Goal: Information Seeking & Learning: Learn about a topic

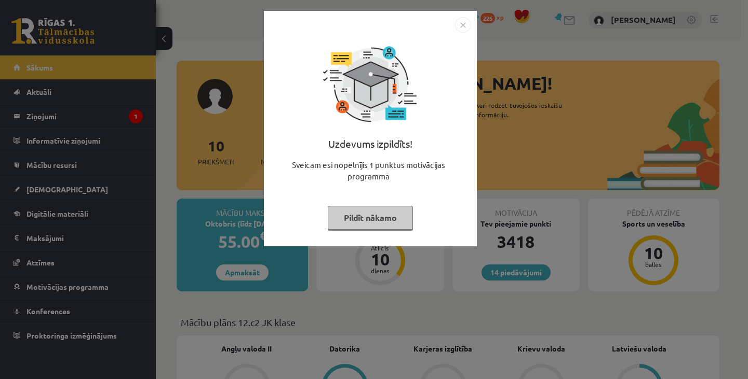
click at [388, 213] on button "Pildīt nākamo" at bounding box center [370, 218] width 85 height 24
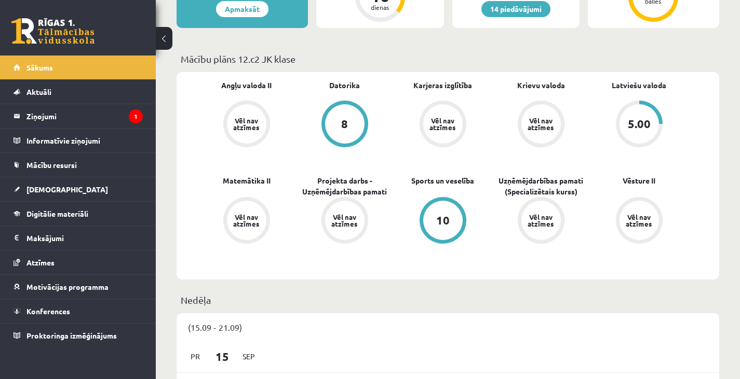
scroll to position [264, 0]
click at [104, 211] on link "Digitālie materiāli" at bounding box center [77, 214] width 129 height 24
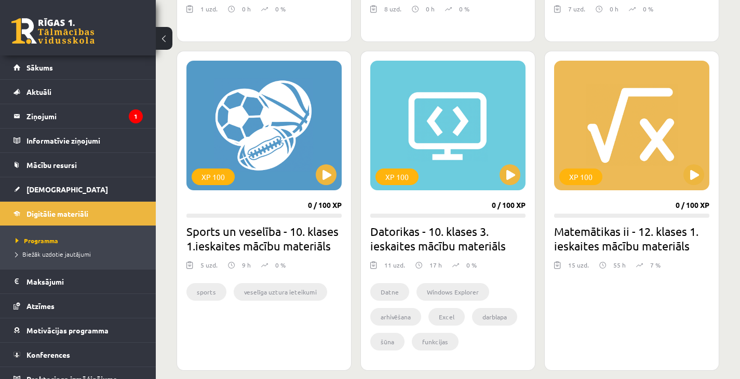
scroll to position [826, 0]
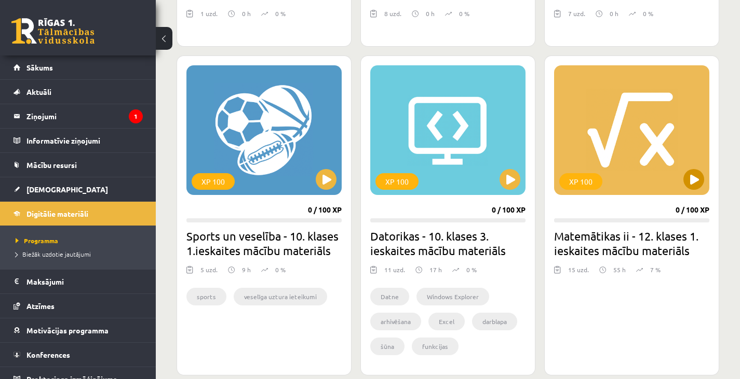
click at [700, 166] on div "XP 100" at bounding box center [631, 130] width 155 height 130
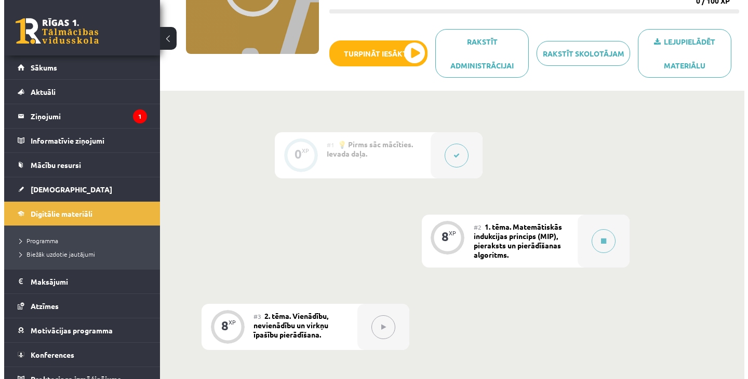
scroll to position [219, 0]
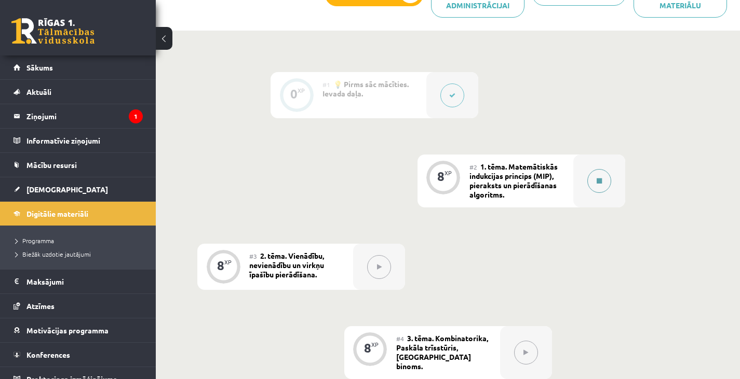
click at [573, 180] on div at bounding box center [599, 181] width 52 height 53
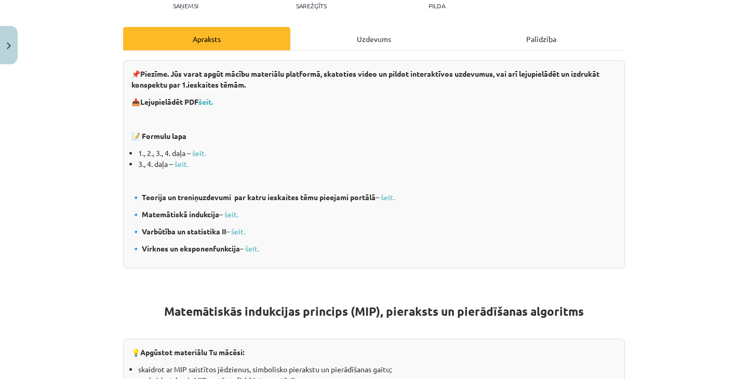
scroll to position [143, 0]
click at [208, 99] on b "šeit." at bounding box center [205, 100] width 15 height 9
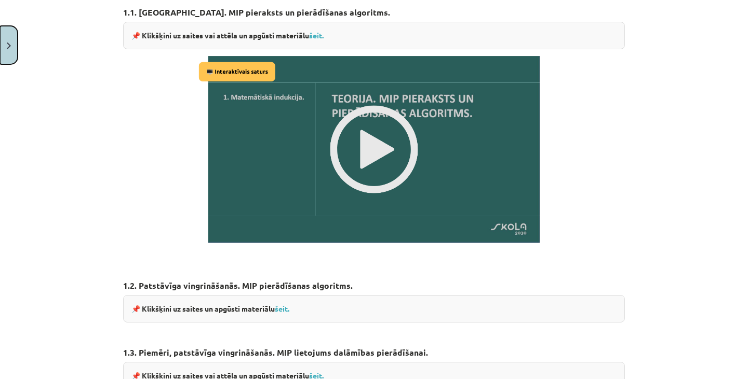
click at [0, 46] on button "Close" at bounding box center [9, 45] width 18 height 38
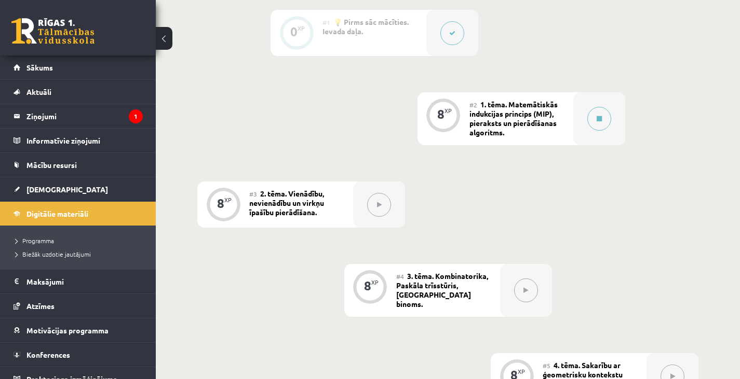
scroll to position [0, 0]
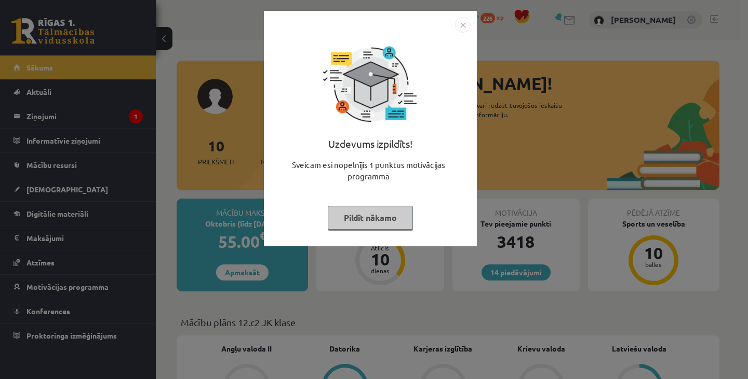
click at [390, 214] on button "Pildīt nākamo" at bounding box center [370, 218] width 85 height 24
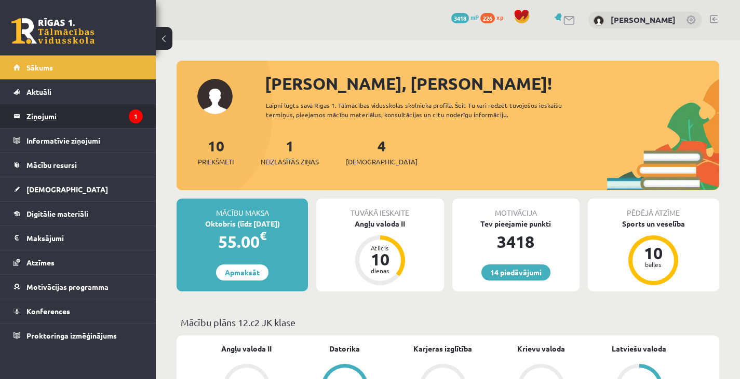
click at [117, 113] on legend "Ziņojumi 1" at bounding box center [84, 116] width 116 height 24
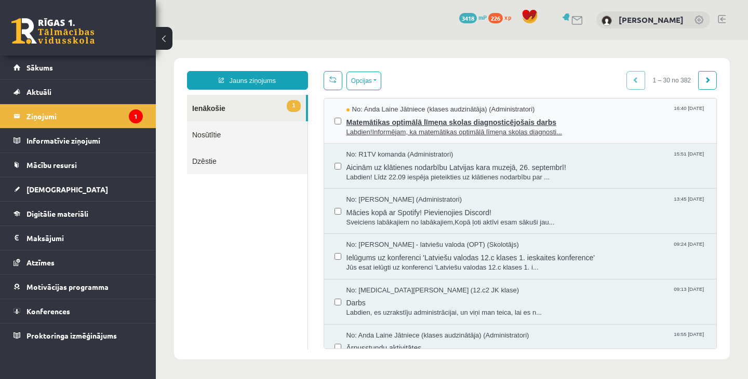
click at [396, 112] on span "No: Anda Laine Jātniece (klases audzinātāja) (Administratori)" at bounding box center [440, 110] width 188 height 10
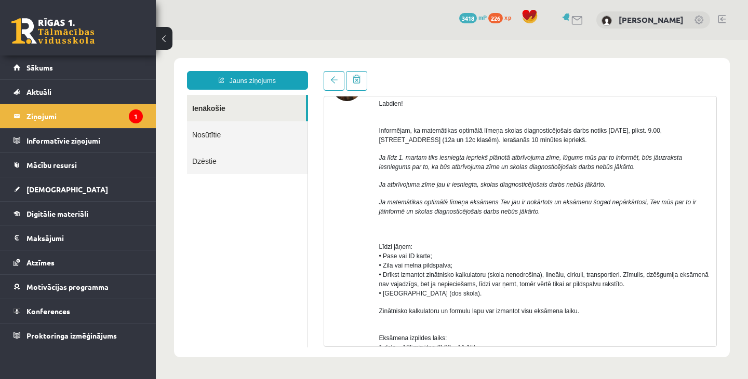
scroll to position [74, 0]
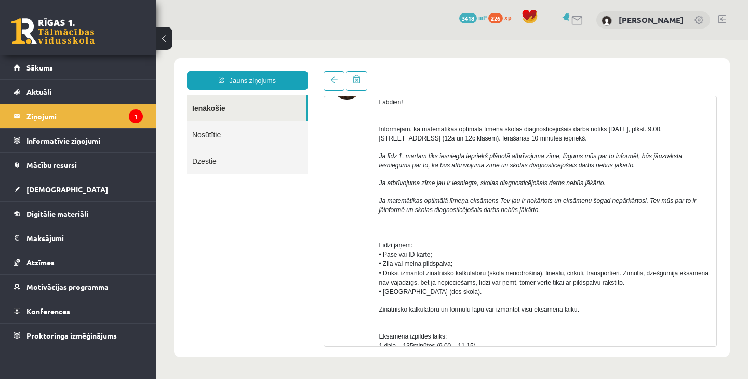
click at [396, 112] on div "Labdien! Informējam, ka matemātikas optimālā līmeņa skolas diagnosticējošais da…" at bounding box center [544, 382] width 330 height 588
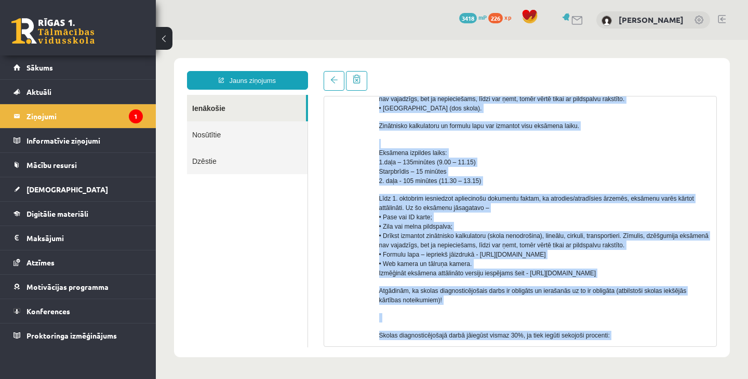
scroll to position [456, 0]
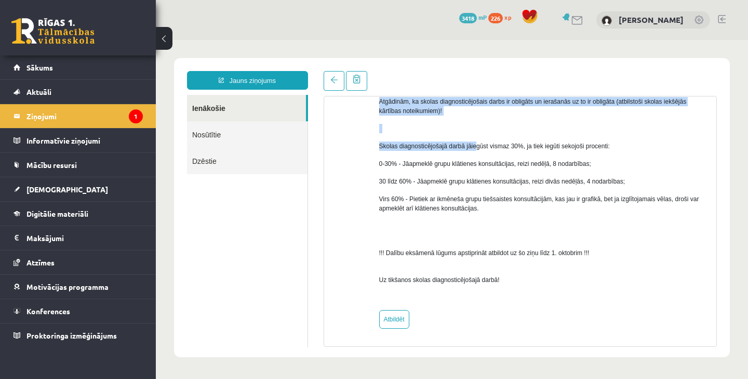
drag, startPoint x: 378, startPoint y: 130, endPoint x: 473, endPoint y: 147, distance: 96.0
click at [473, 147] on div "Labdien! Informējam, ka matemātikas optimālā līmeņa skolas diagnosticējošais da…" at bounding box center [544, 9] width 330 height 588
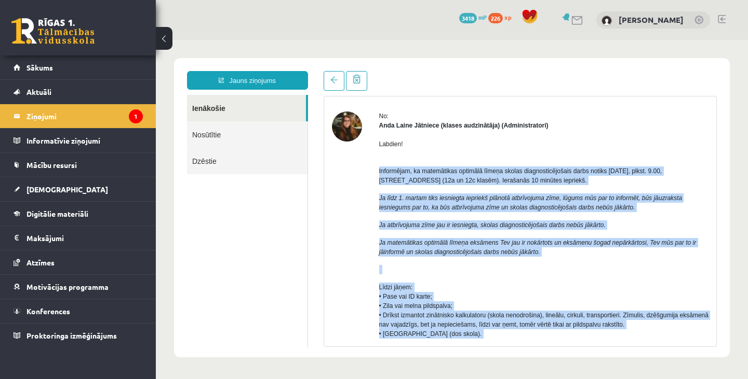
scroll to position [12, 0]
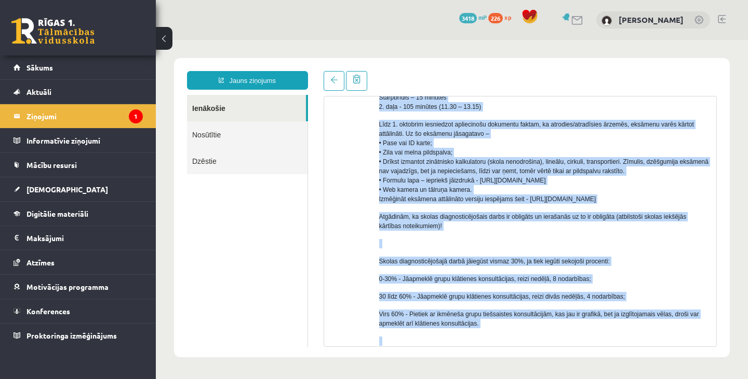
scroll to position [456, 0]
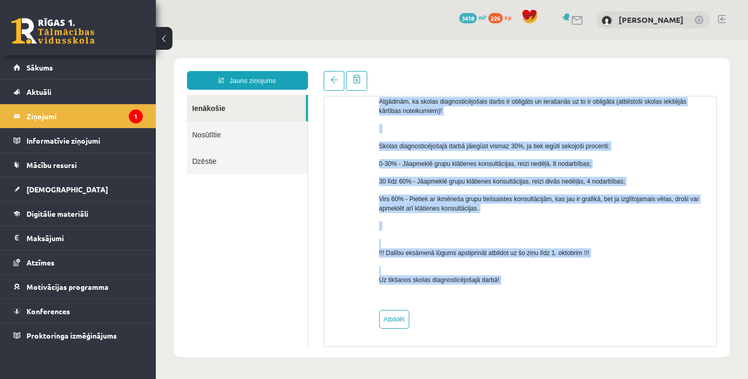
drag, startPoint x: 374, startPoint y: 159, endPoint x: 540, endPoint y: 290, distance: 211.4
click at [540, 290] on div "No: Anda Laine Jātniece (klases audzinātāja) (Administratori) Labdien! Informēj…" at bounding box center [520, 12] width 377 height 633
copy div "Labdien! Informējam, ka matemātikas optimālā līmeņa skolas diagnosticējošais da…"
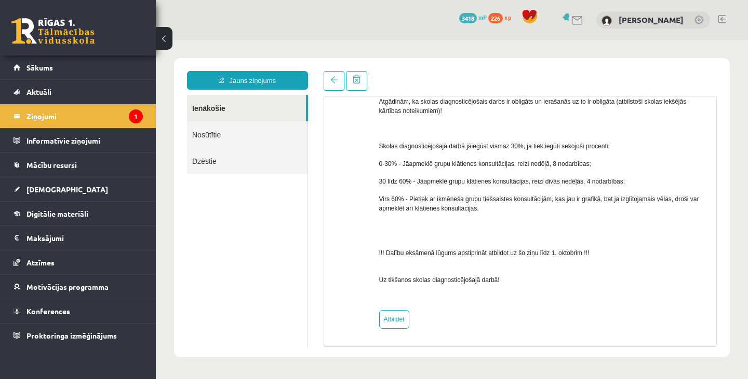
click at [273, 236] on ul "Ienākošie Nosūtītie Dzēstie" at bounding box center [247, 221] width 121 height 253
click at [92, 53] on div "14 Dāvanas 3418 mP 226 xp" at bounding box center [78, 28] width 156 height 56
click at [101, 61] on link "Sākums" at bounding box center [77, 68] width 129 height 24
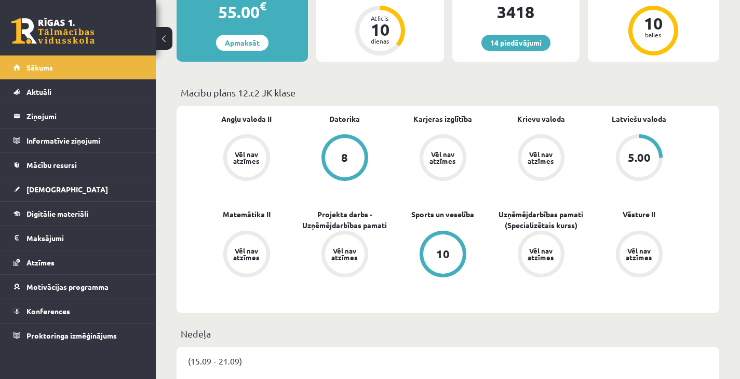
scroll to position [231, 0]
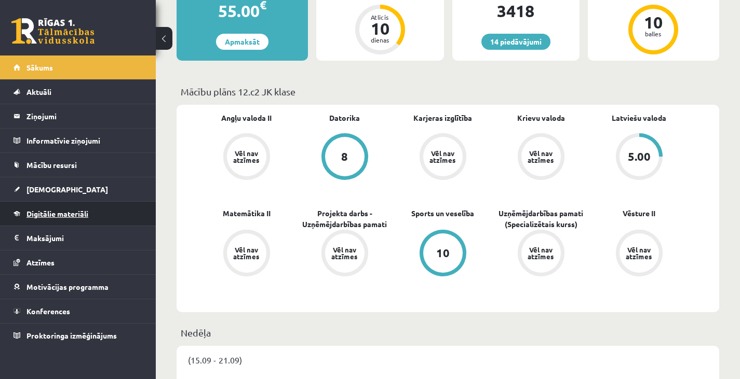
click at [95, 206] on link "Digitālie materiāli" at bounding box center [77, 214] width 129 height 24
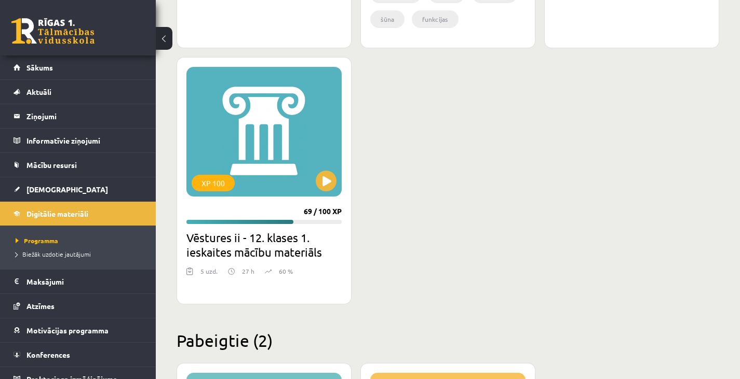
scroll to position [1162, 0]
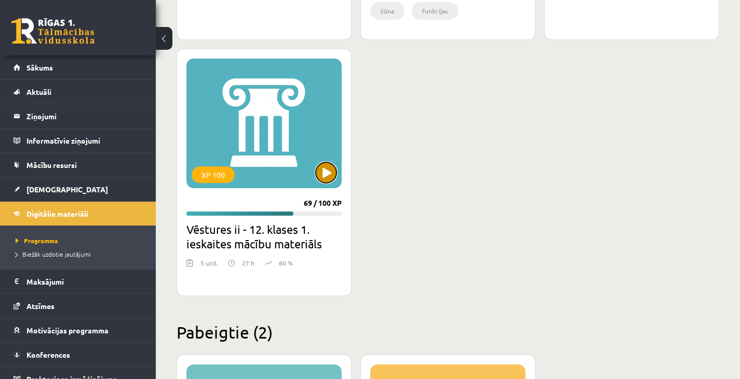
click at [321, 178] on button at bounding box center [326, 172] width 21 height 21
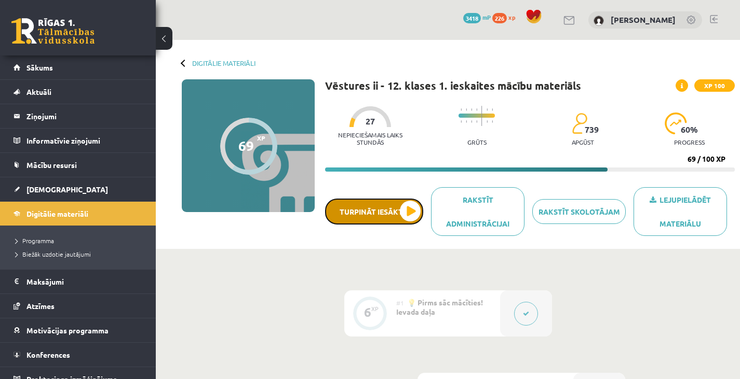
click at [400, 207] on button "Turpināt iesākto" at bounding box center [374, 212] width 98 height 26
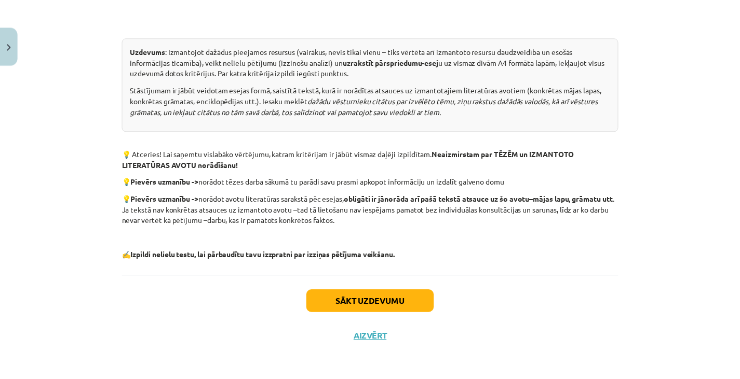
scroll to position [552, 0]
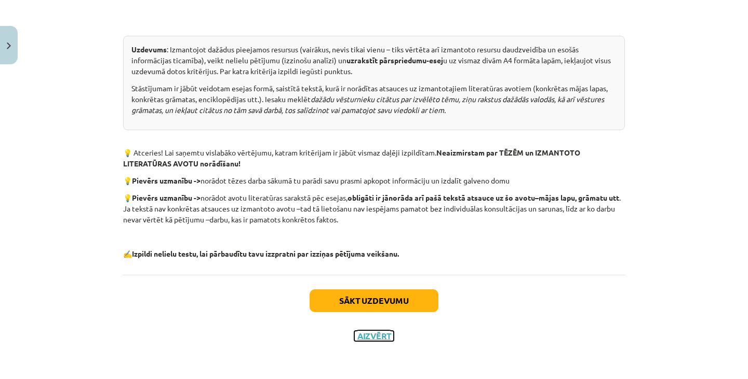
click at [377, 335] on button "Aizvērt" at bounding box center [373, 336] width 39 height 10
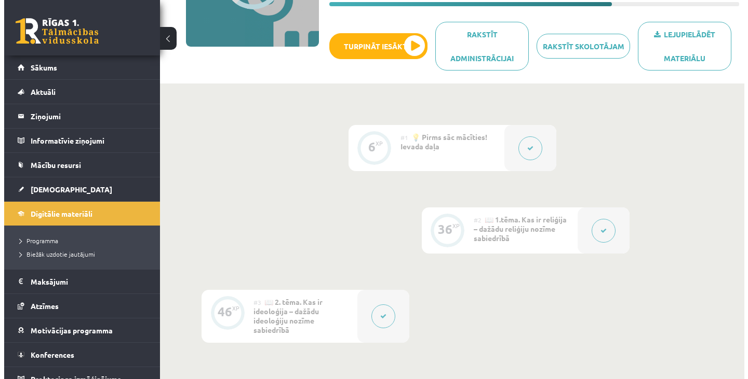
scroll to position [197, 0]
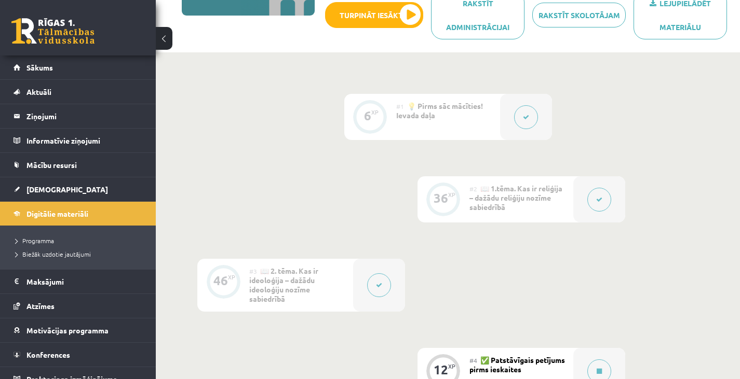
click at [578, 195] on div at bounding box center [599, 199] width 52 height 46
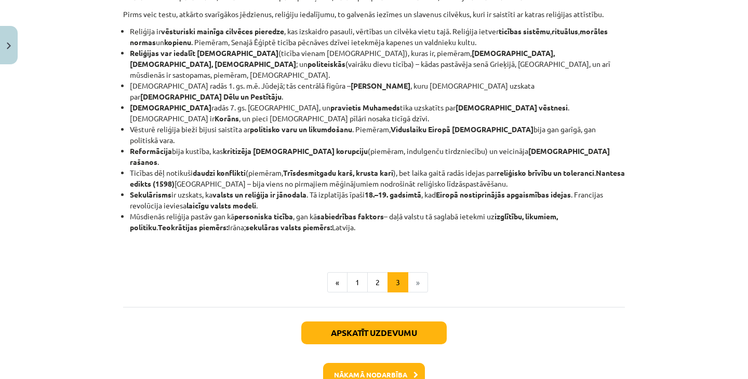
scroll to position [249, 0]
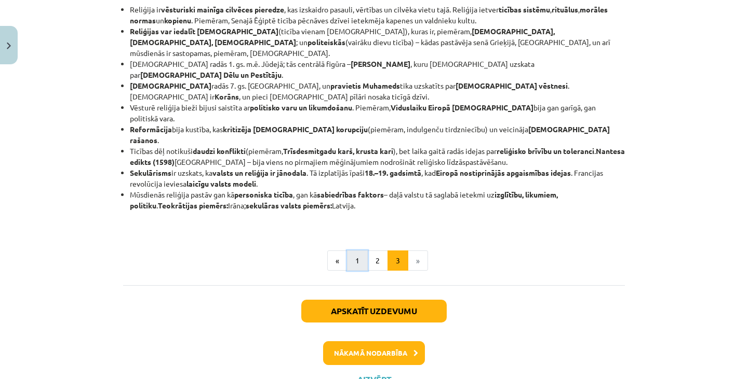
click at [359, 251] on button "1" at bounding box center [357, 261] width 21 height 21
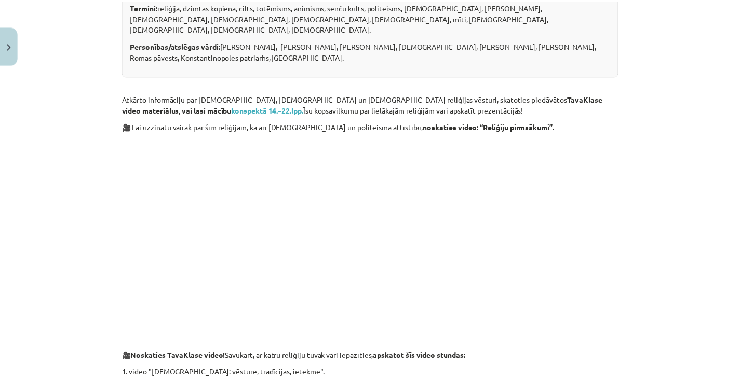
scroll to position [351, 0]
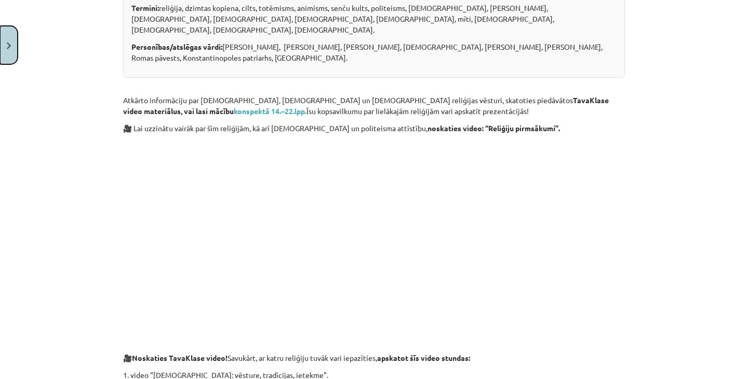
click at [15, 55] on button "Close" at bounding box center [9, 45] width 18 height 38
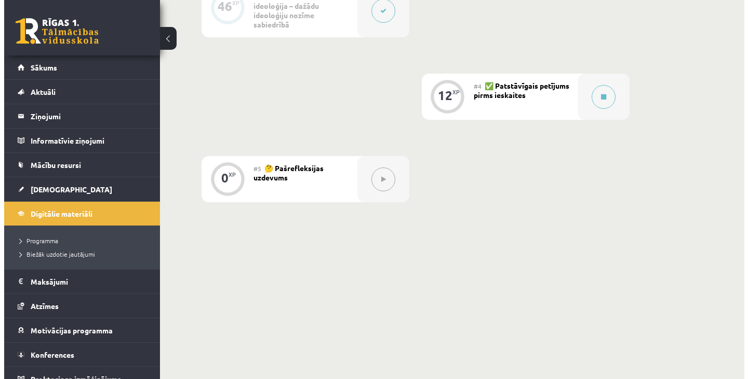
scroll to position [476, 0]
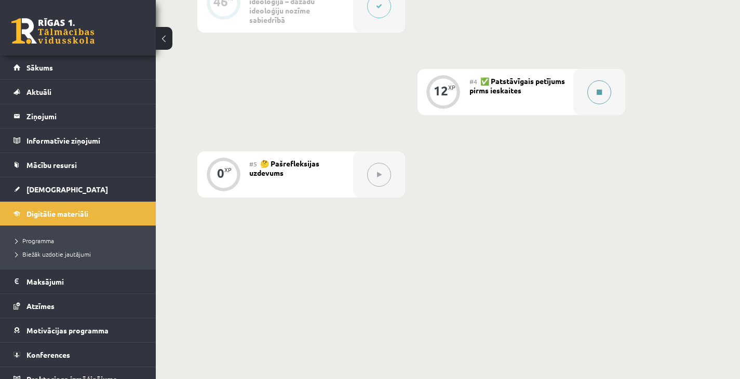
click at [597, 106] on div at bounding box center [599, 92] width 52 height 46
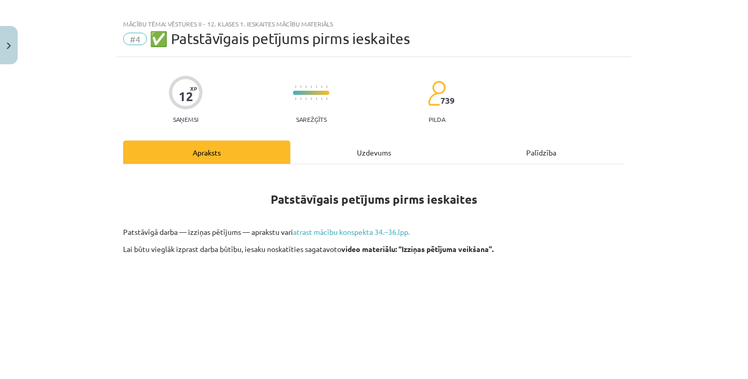
scroll to position [10, 0]
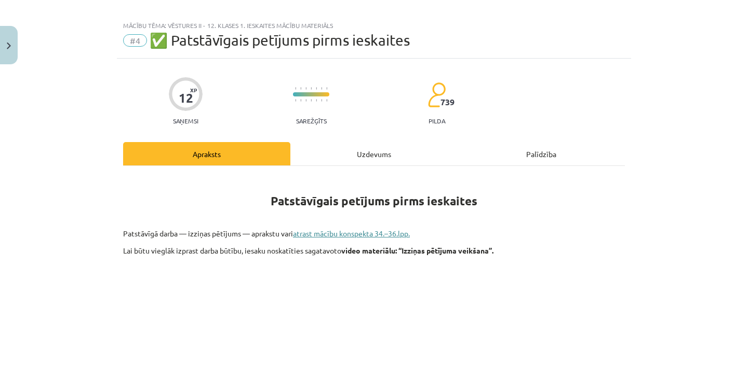
click at [376, 230] on link "atrast mācību konspekta 34.–36.lpp." at bounding box center [351, 233] width 117 height 9
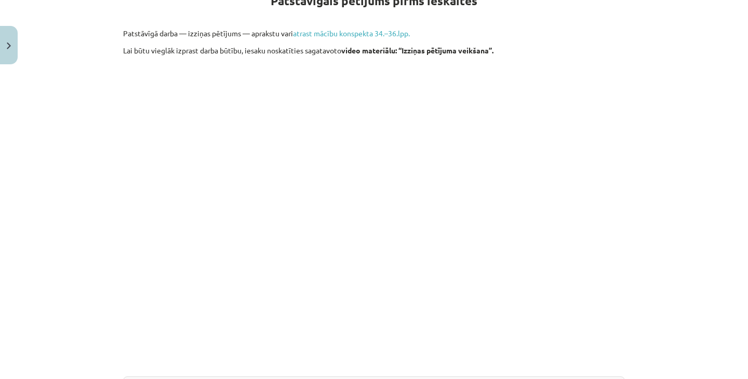
scroll to position [210, 0]
